Goal: Find specific page/section: Locate a particular part of the current website

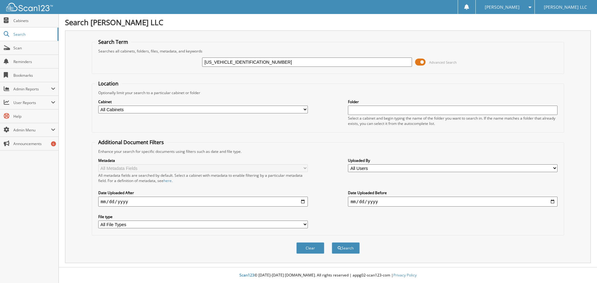
drag, startPoint x: 228, startPoint y: 64, endPoint x: 165, endPoint y: 70, distance: 62.7
click at [181, 67] on div "5LMJJ3LG8REL18291 Advanced Search" at bounding box center [328, 62] width 466 height 17
type input "REL18291"
click at [351, 250] on button "Search" at bounding box center [346, 248] width 28 height 12
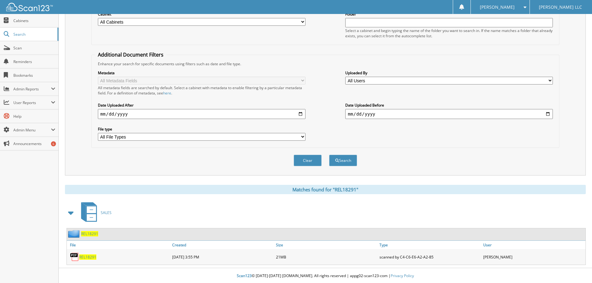
scroll to position [89, 0]
click at [90, 257] on span "REL18291" at bounding box center [87, 256] width 17 height 5
